Goal: Task Accomplishment & Management: Manage account settings

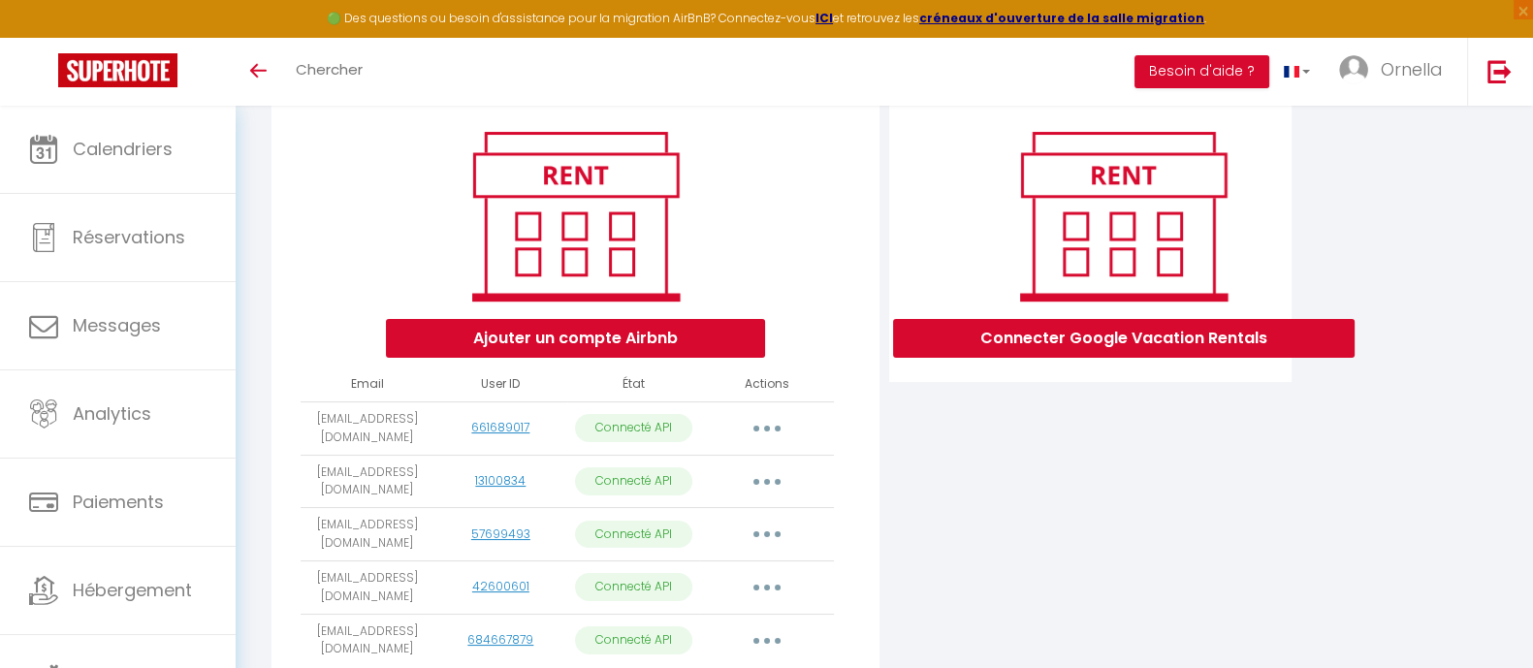
scroll to position [337, 0]
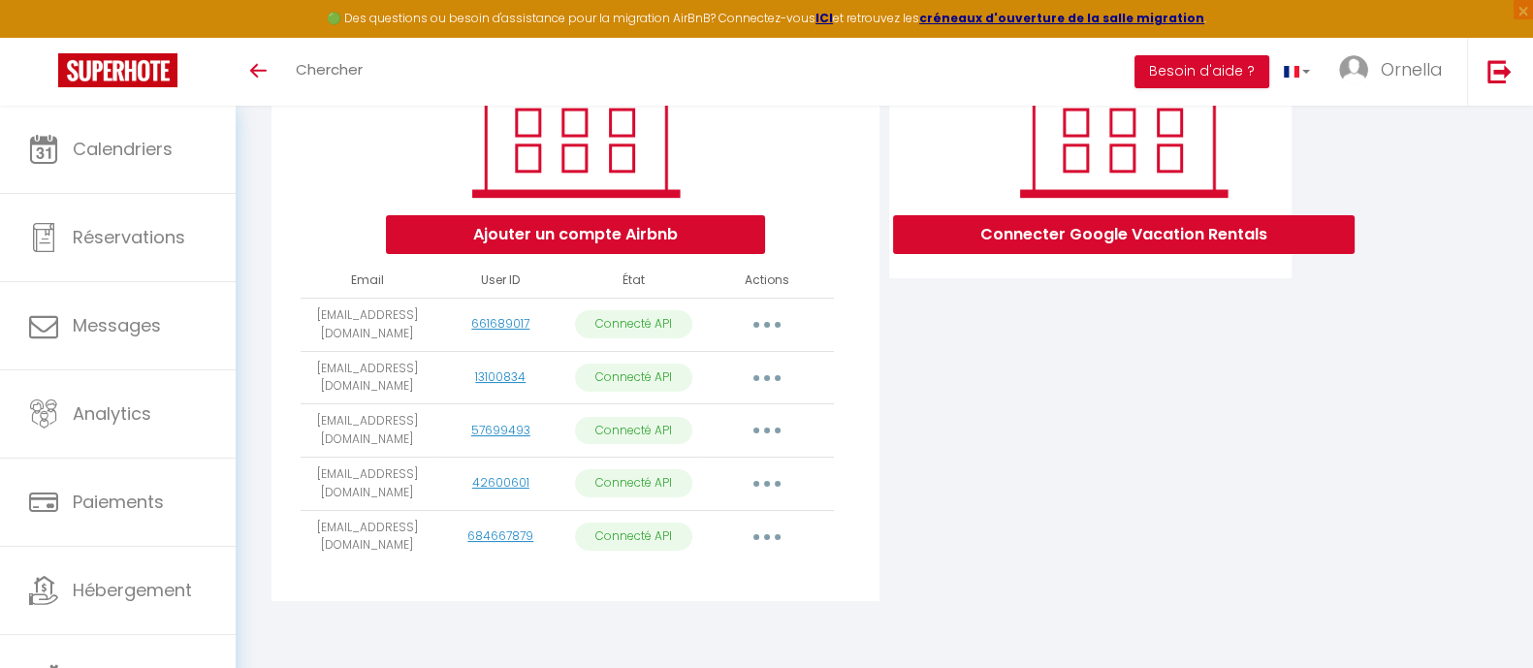
click at [770, 535] on button "button" at bounding box center [767, 537] width 54 height 31
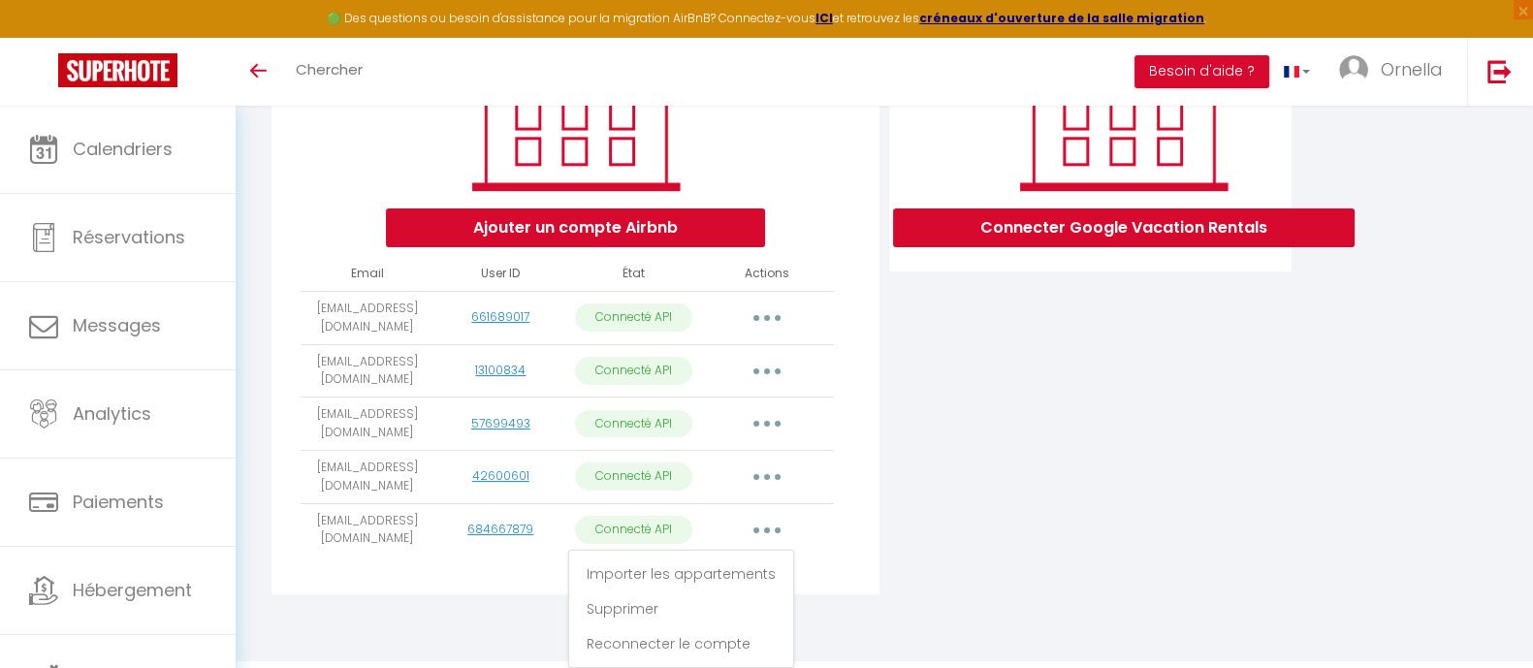
scroll to position [344, 0]
click at [733, 579] on link "Importer les appartements" at bounding box center [681, 574] width 214 height 33
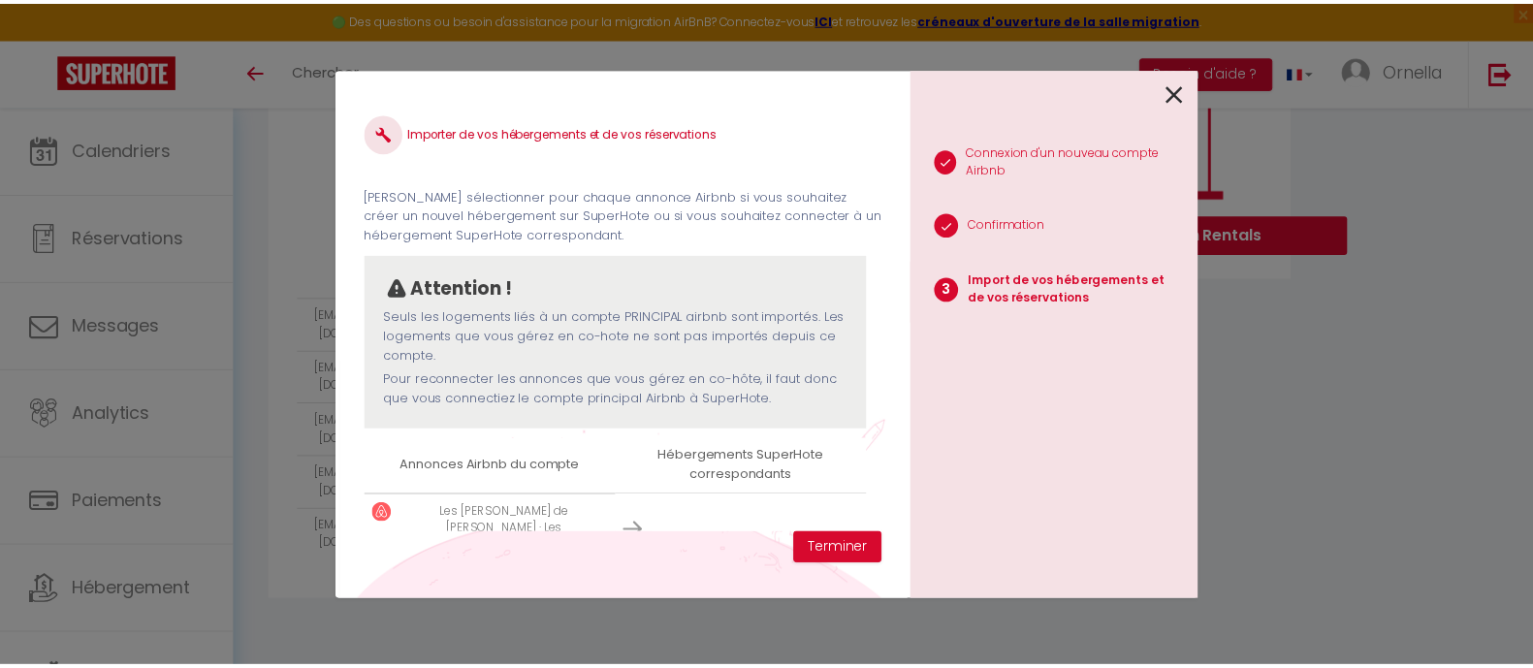
scroll to position [65, 0]
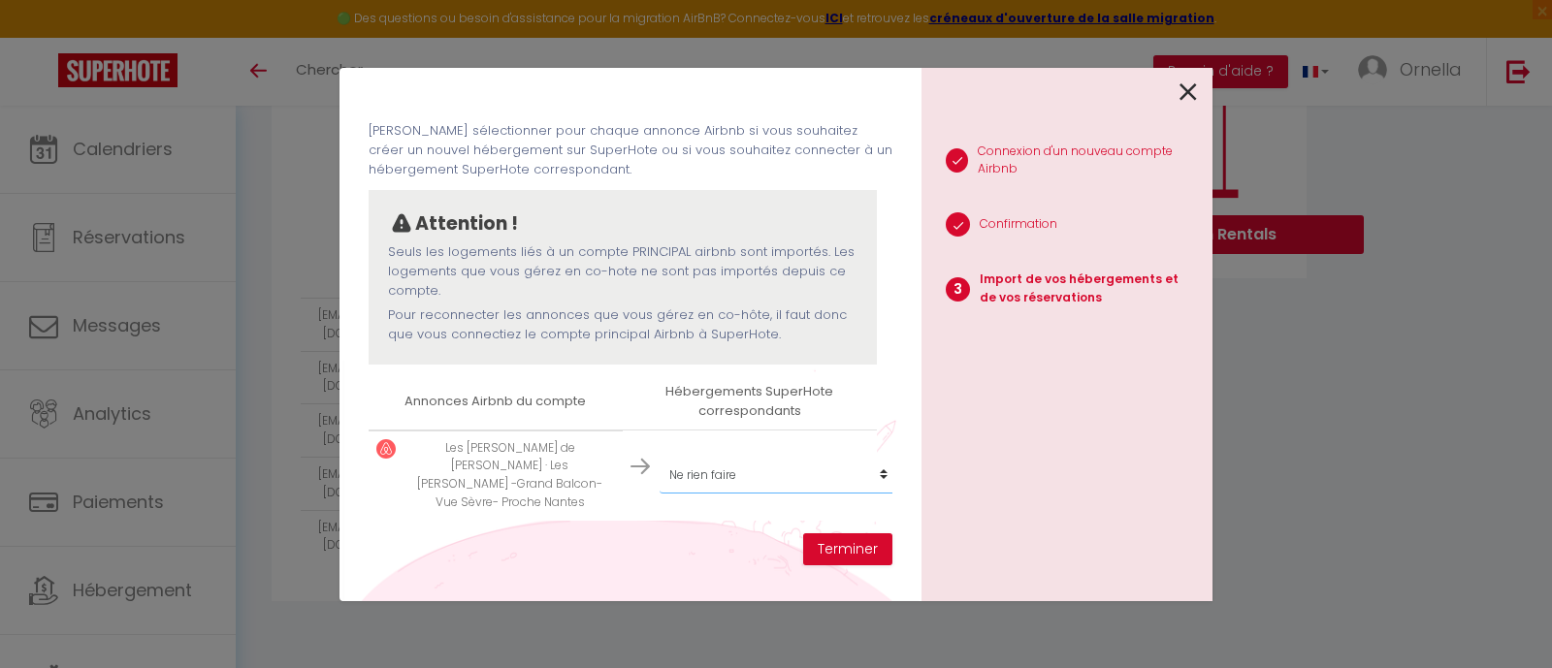
click at [721, 464] on select "Créer un nouvel hébergement Ne rien faire Perchoir Nantais - Hyper-Centre Le [G…" at bounding box center [778, 475] width 239 height 37
select select "66010"
click at [659, 457] on select "Créer un nouvel hébergement Ne rien faire Perchoir Nantais - Hyper-Centre Le [G…" at bounding box center [778, 475] width 239 height 37
click at [831, 547] on button "Terminer" at bounding box center [847, 549] width 89 height 33
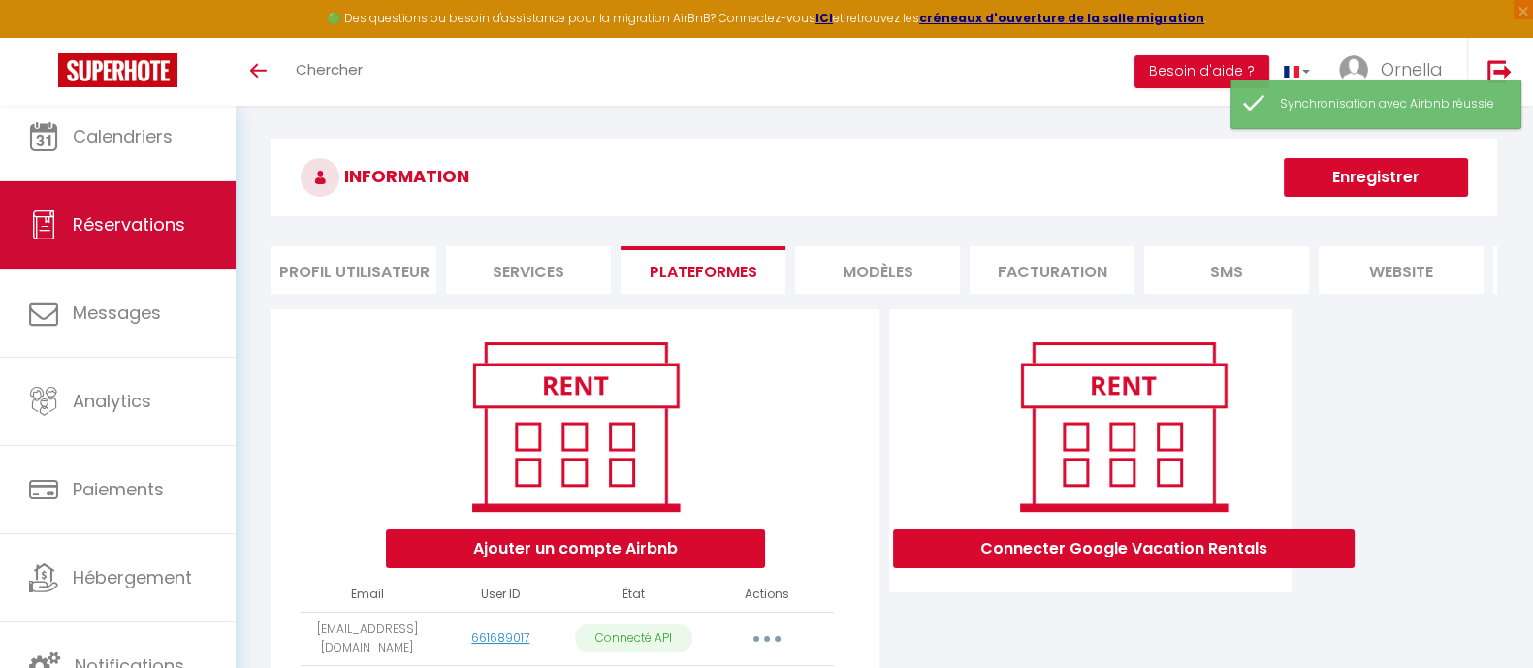
scroll to position [0, 0]
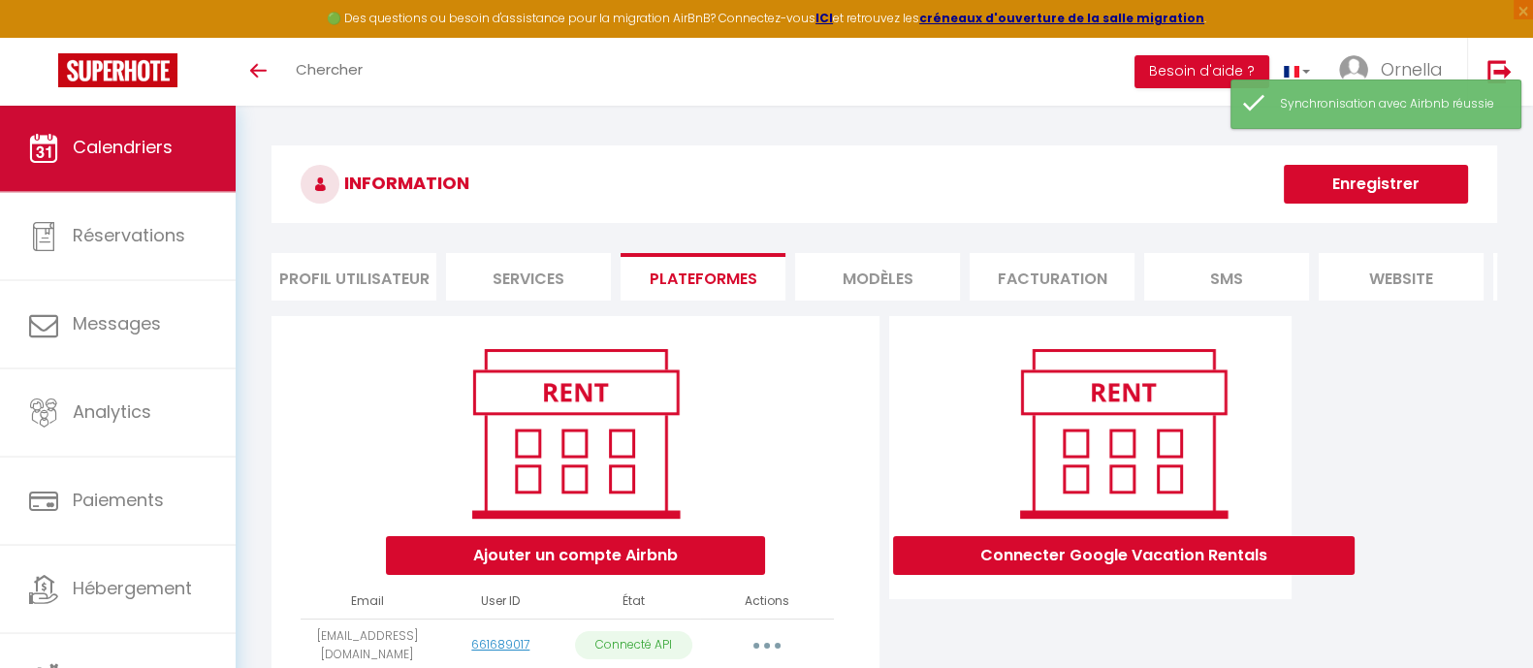
click at [114, 144] on span "Calendriers" at bounding box center [123, 147] width 100 height 24
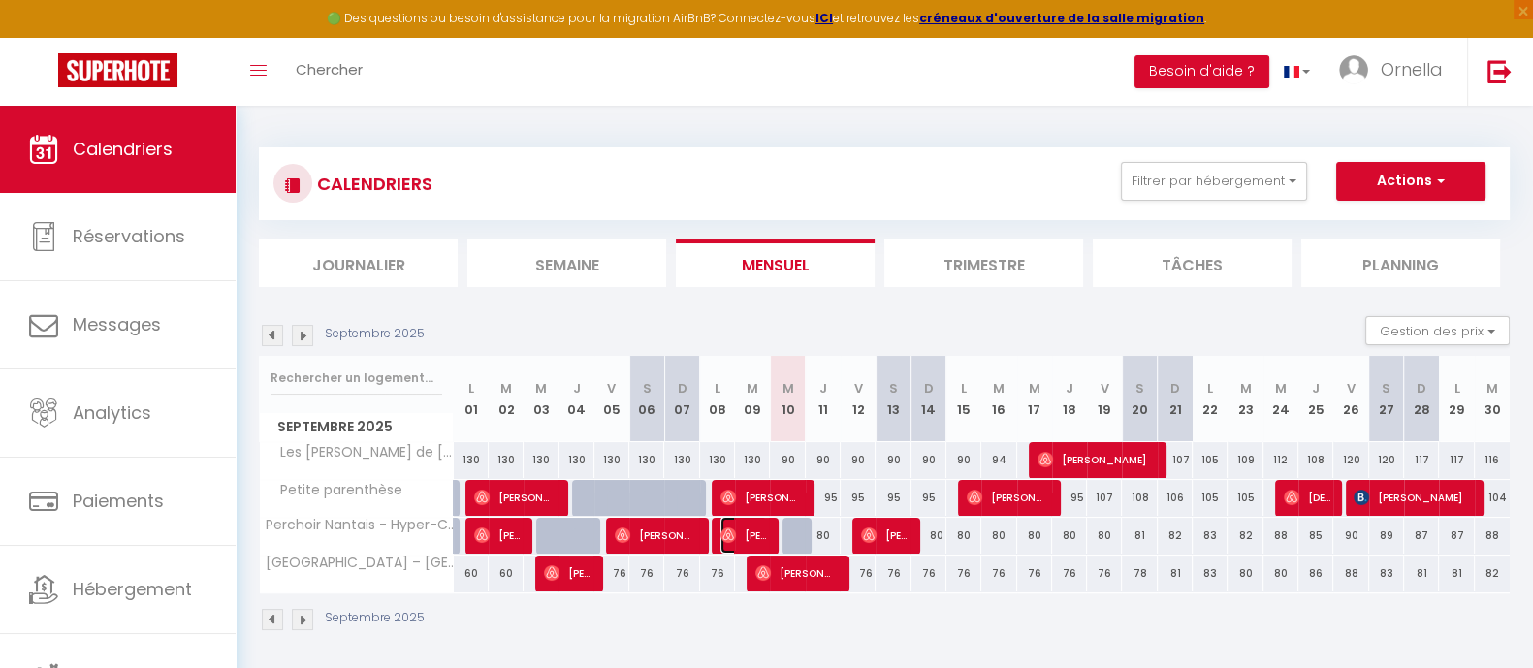
click at [745, 534] on span "[PERSON_NAME]" at bounding box center [744, 535] width 47 height 37
select select "OK"
select select "0"
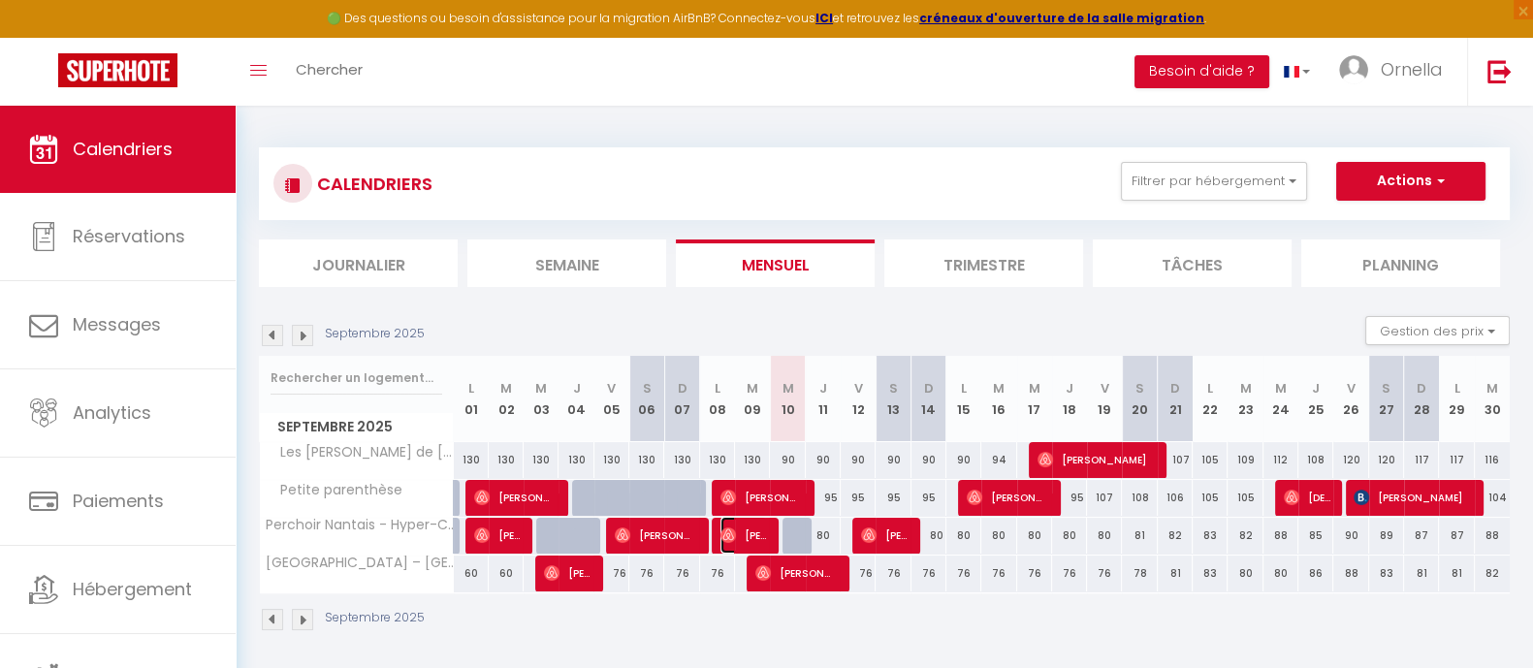
select select "1"
select select
select select "51294"
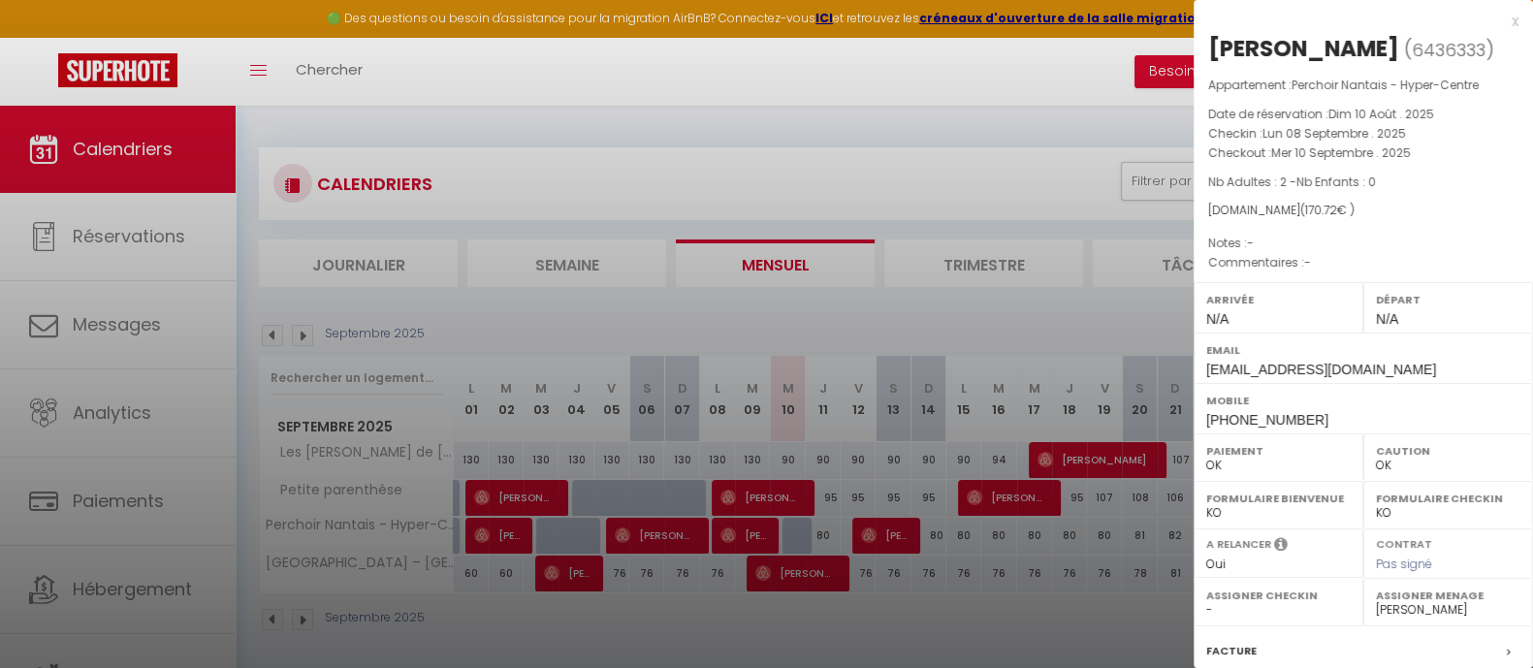
click at [885, 609] on div at bounding box center [766, 334] width 1533 height 668
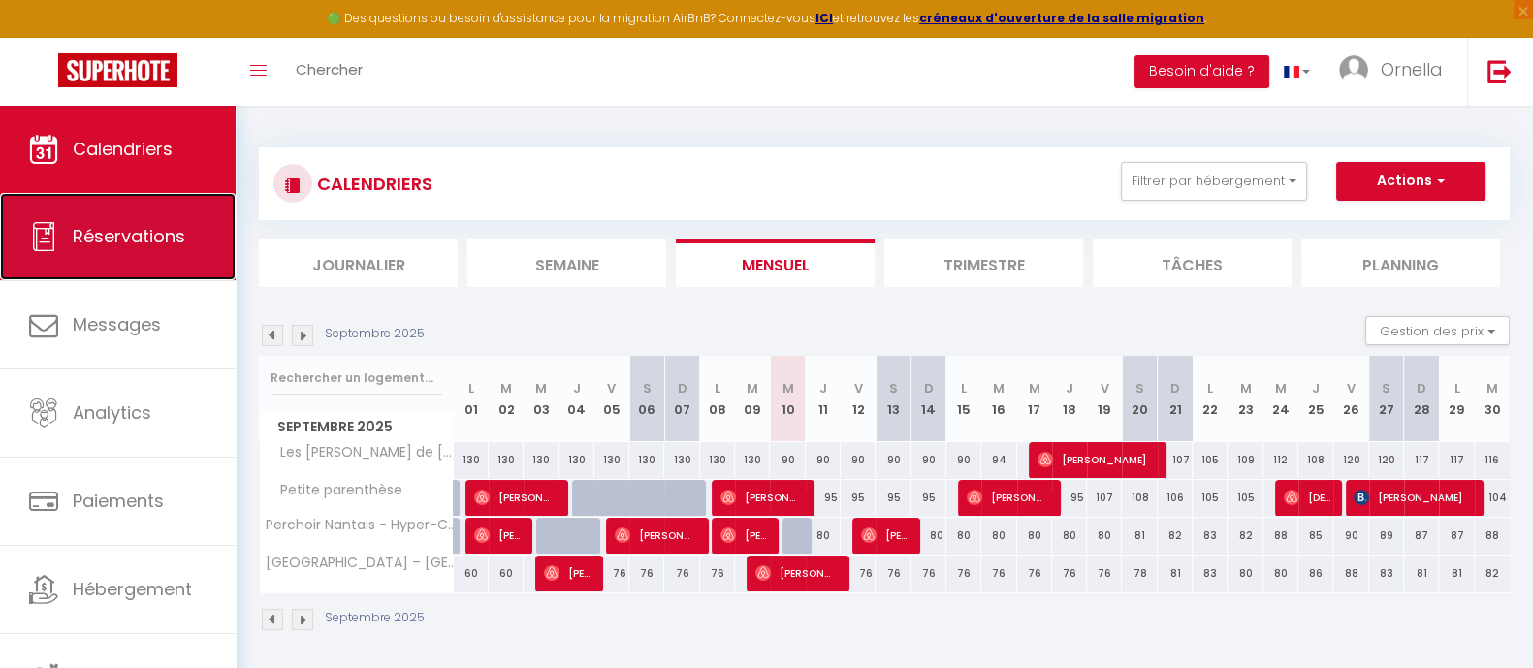
click at [155, 239] on span "Réservations" at bounding box center [129, 236] width 112 height 24
select select "not_cancelled"
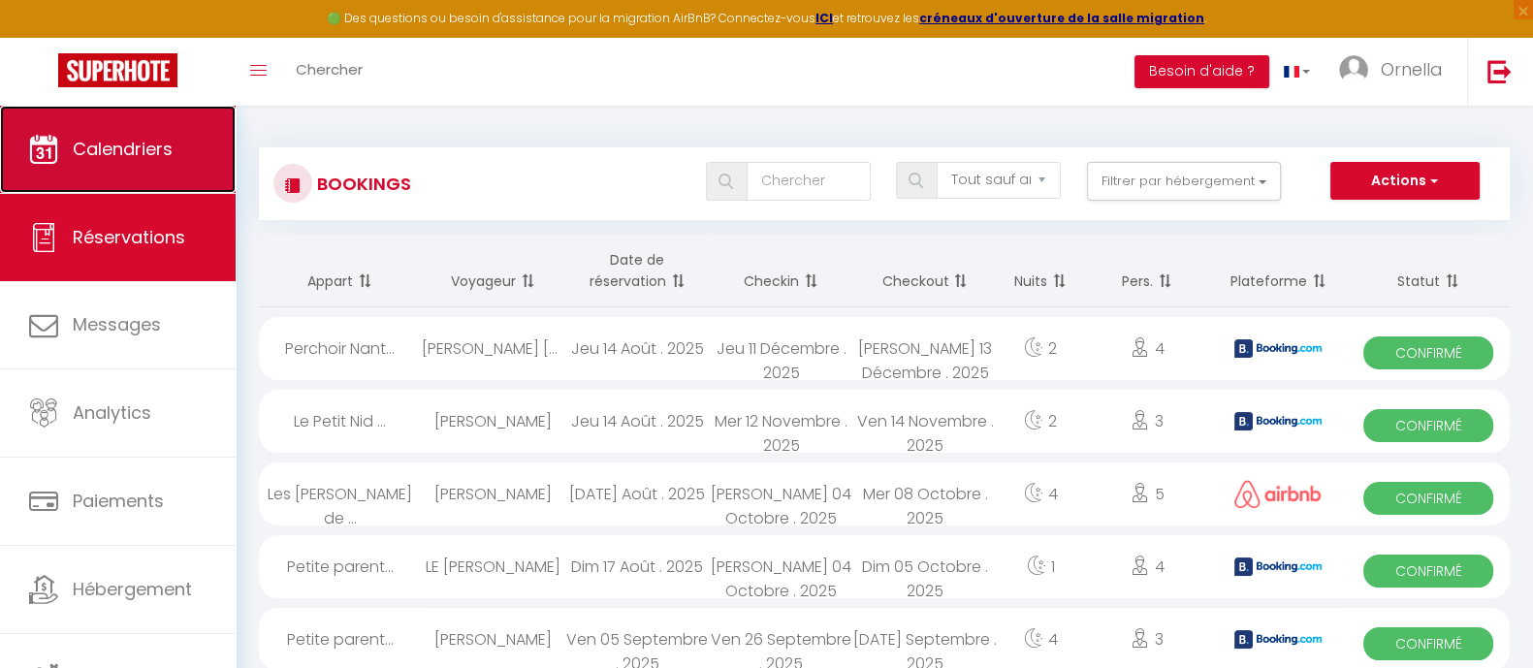
click at [131, 131] on link "Calendriers" at bounding box center [118, 149] width 236 height 87
